Goal: Information Seeking & Learning: Learn about a topic

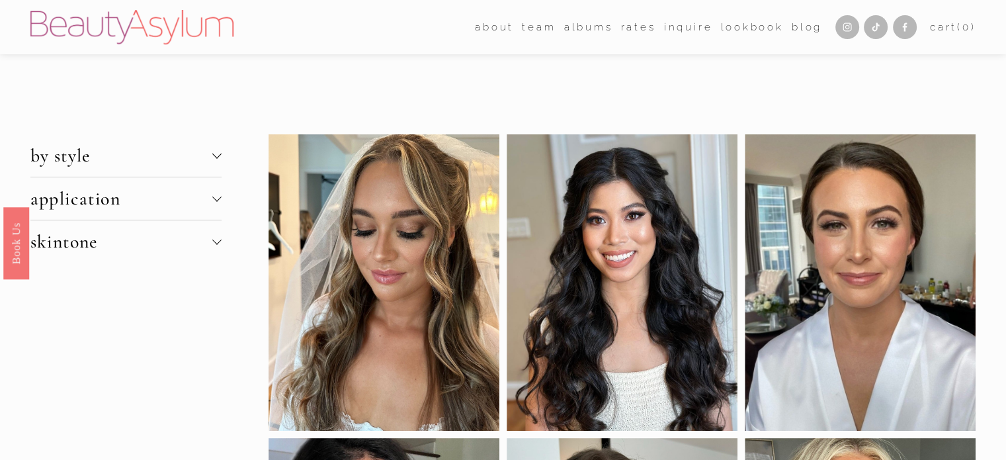
click at [117, 151] on span "by style" at bounding box center [121, 155] width 182 height 22
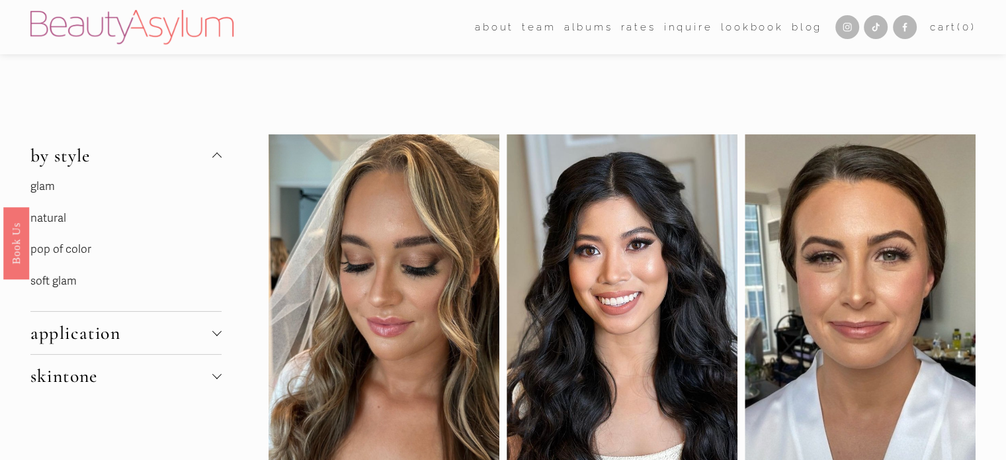
click at [51, 217] on link "natural" at bounding box center [48, 218] width 36 height 14
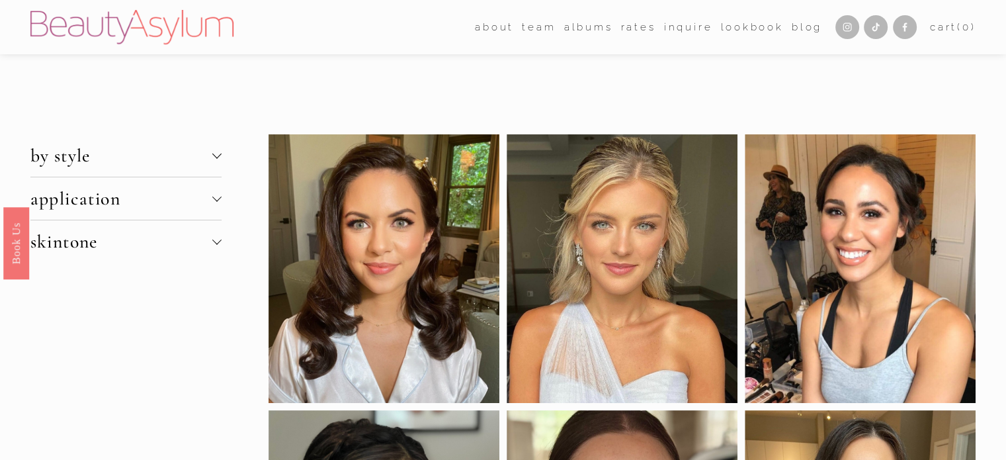
click at [178, 145] on span "by style" at bounding box center [121, 155] width 182 height 22
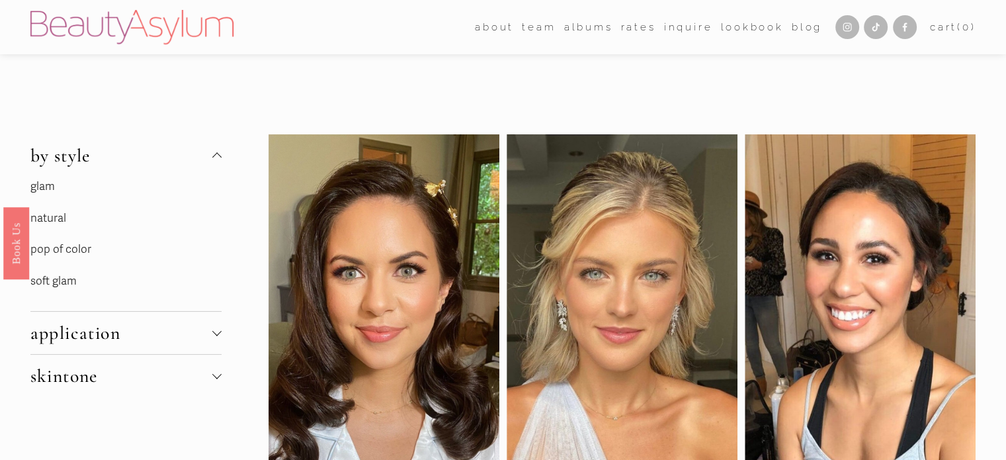
click at [74, 251] on link "pop of color" at bounding box center [60, 249] width 61 height 14
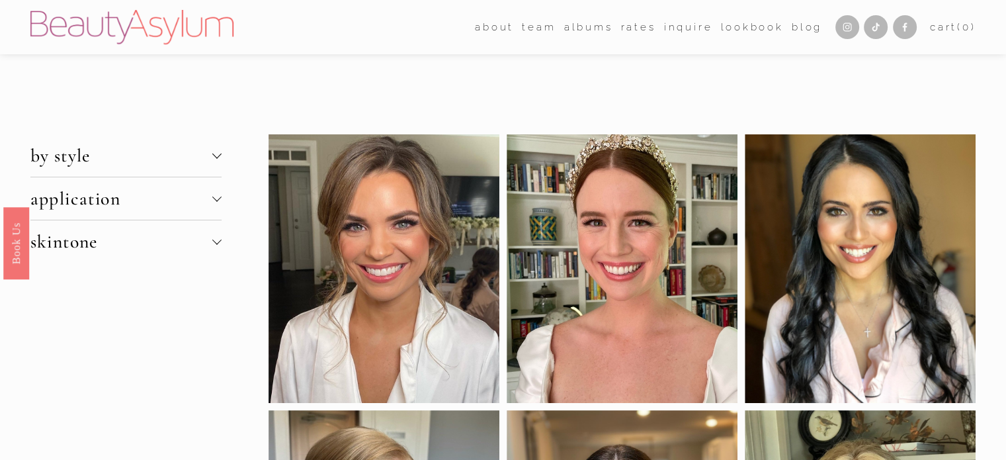
click at [99, 158] on span "by style" at bounding box center [121, 155] width 182 height 22
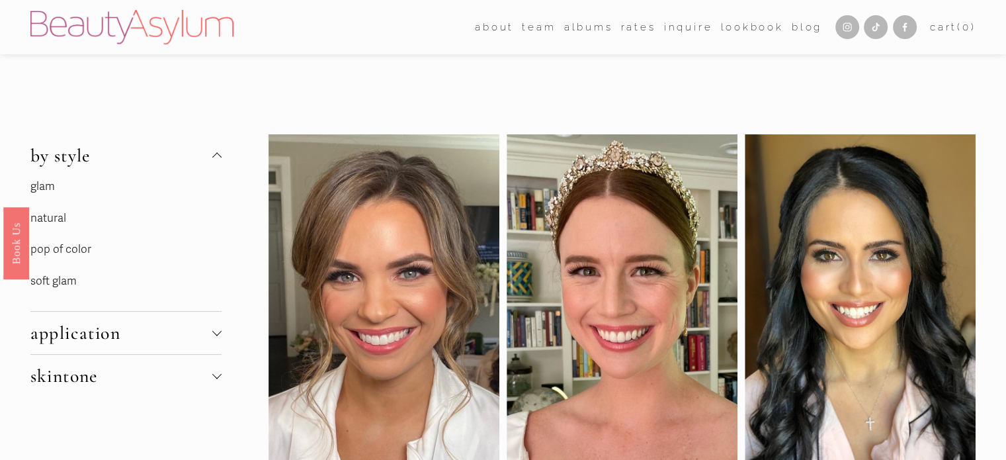
click at [40, 186] on link "glam" at bounding box center [42, 186] width 24 height 14
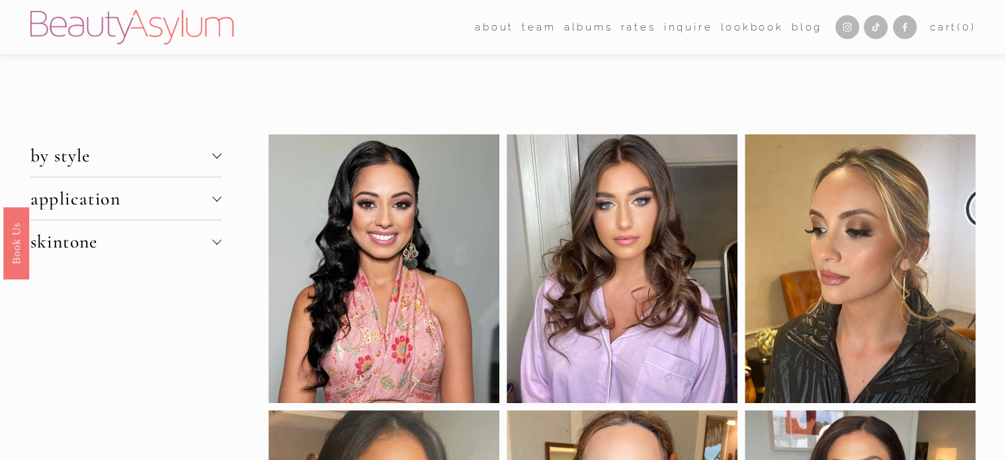
click at [130, 155] on span "by style" at bounding box center [121, 155] width 182 height 22
